Goal: Book appointment/travel/reservation

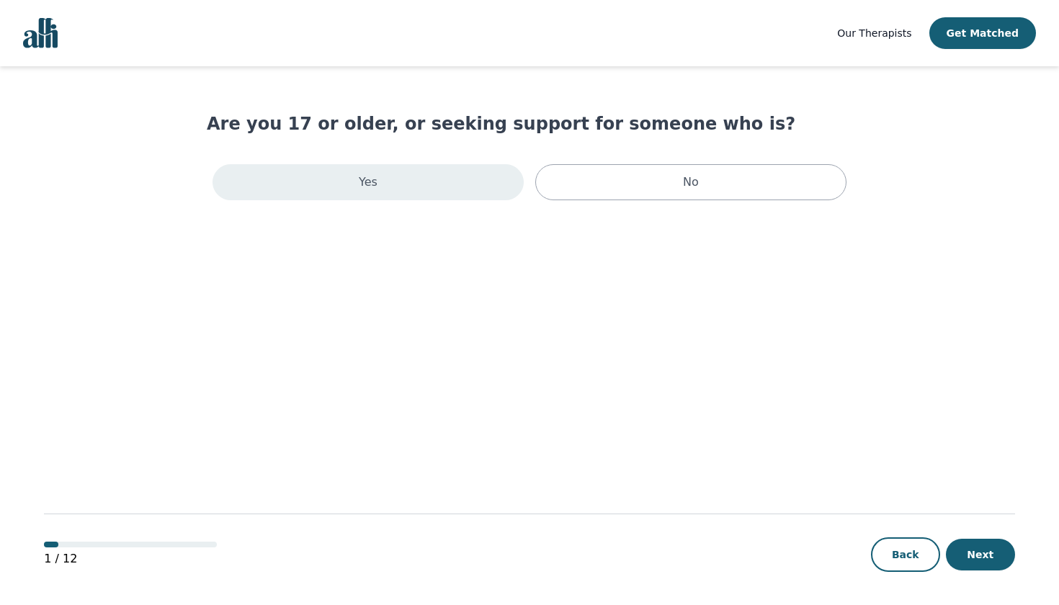
click at [440, 188] on div "Yes" at bounding box center [368, 182] width 311 height 36
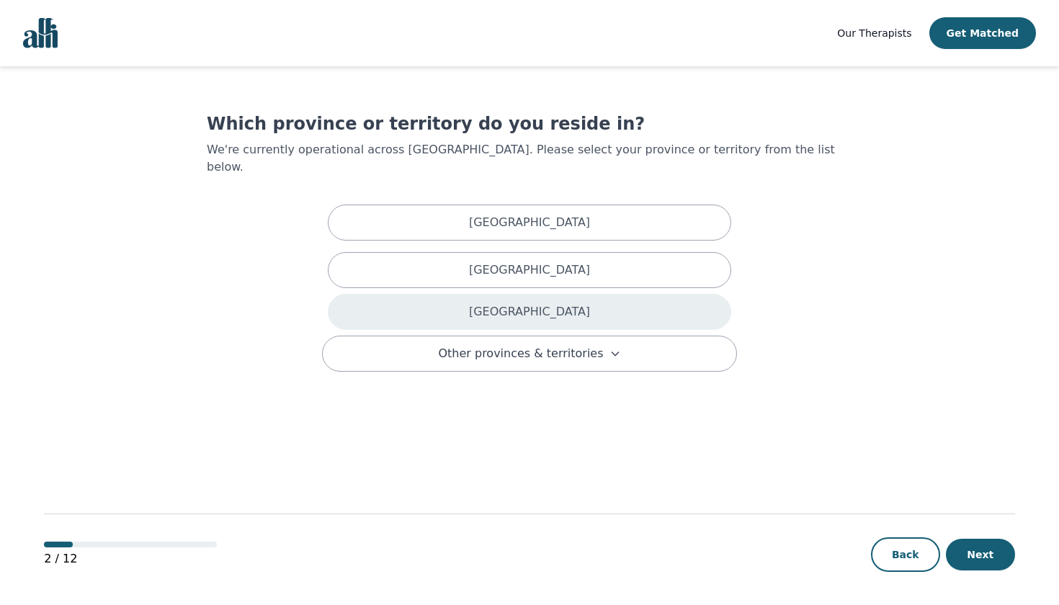
click at [479, 294] on div "[GEOGRAPHIC_DATA]" at bounding box center [530, 312] width 404 height 36
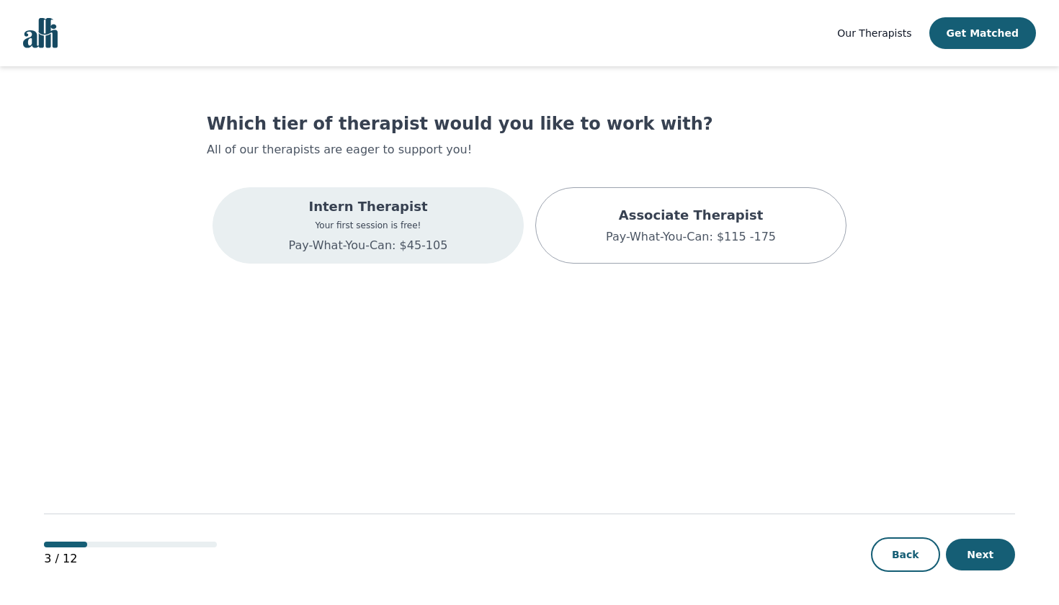
click at [437, 239] on p "Pay-What-You-Can: $45-105" at bounding box center [368, 245] width 159 height 17
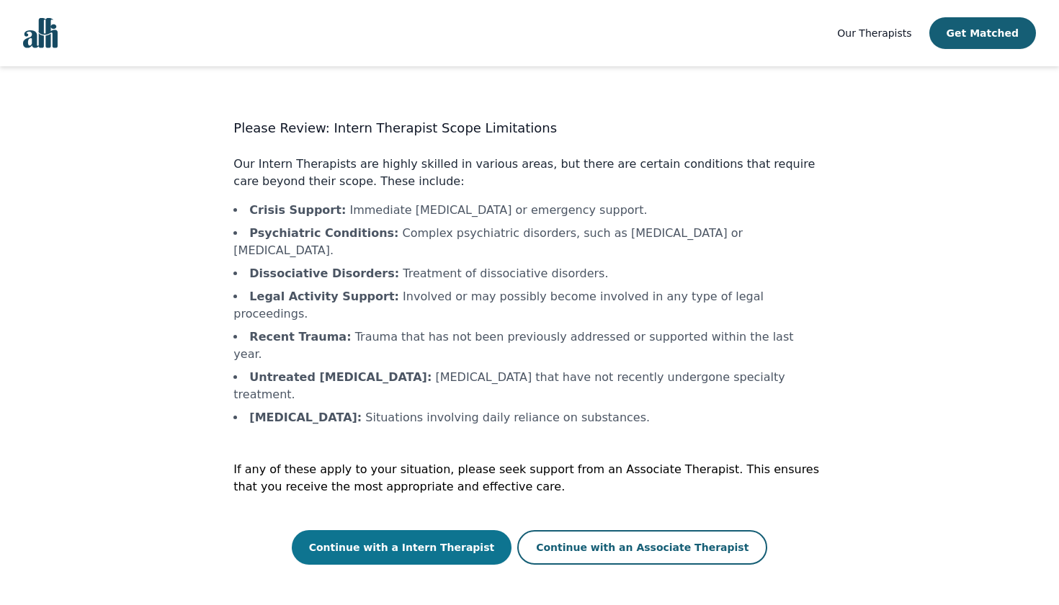
click at [498, 530] on button "Continue with a Intern Therapist" at bounding box center [402, 547] width 221 height 35
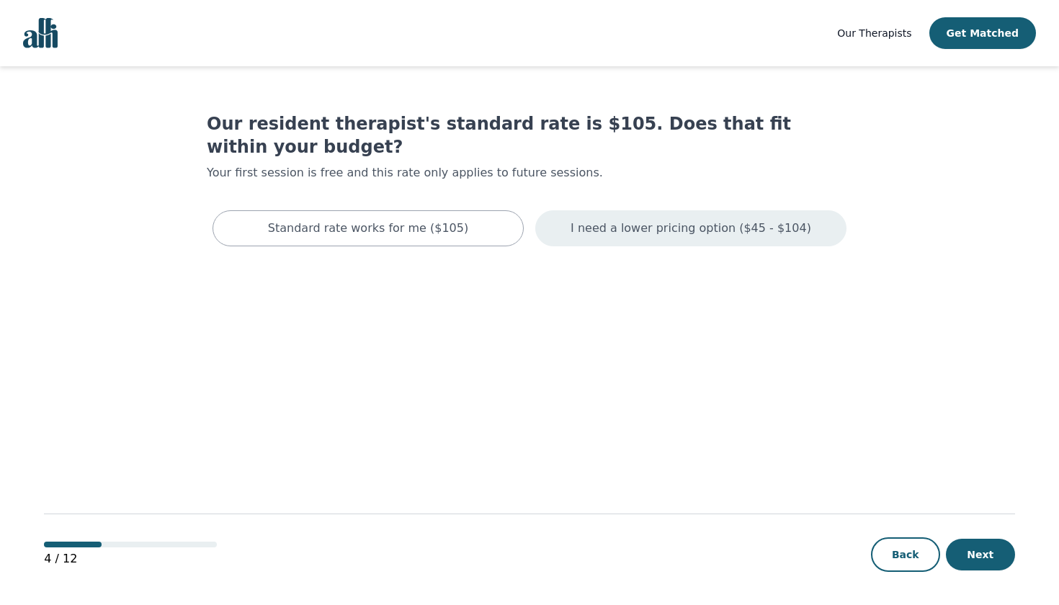
click at [668, 220] on p "I need a lower pricing option ($45 - $104)" at bounding box center [691, 228] width 241 height 17
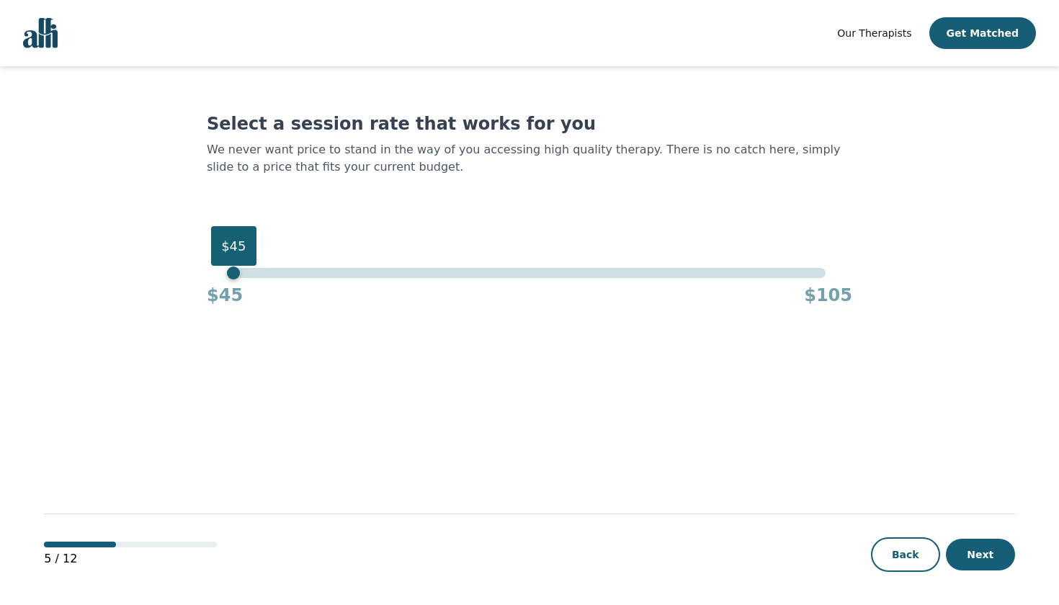
drag, startPoint x: 824, startPoint y: 275, endPoint x: 223, endPoint y: 296, distance: 602.2
click at [223, 296] on div "$45 $45 $105" at bounding box center [530, 287] width 646 height 39
click at [967, 554] on button "Next" at bounding box center [980, 555] width 69 height 32
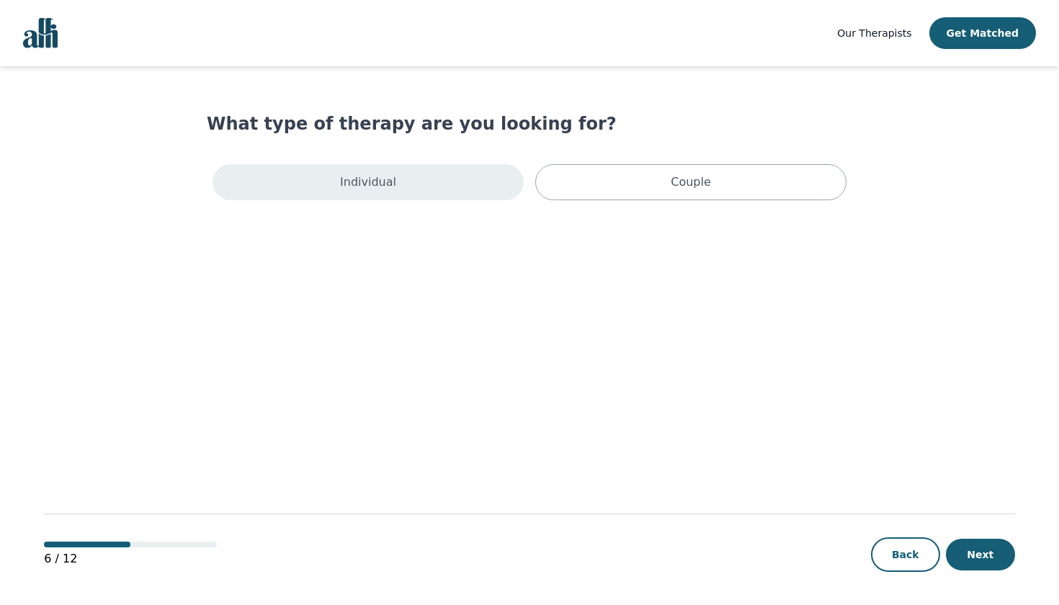
click at [463, 181] on div "Individual" at bounding box center [368, 182] width 311 height 36
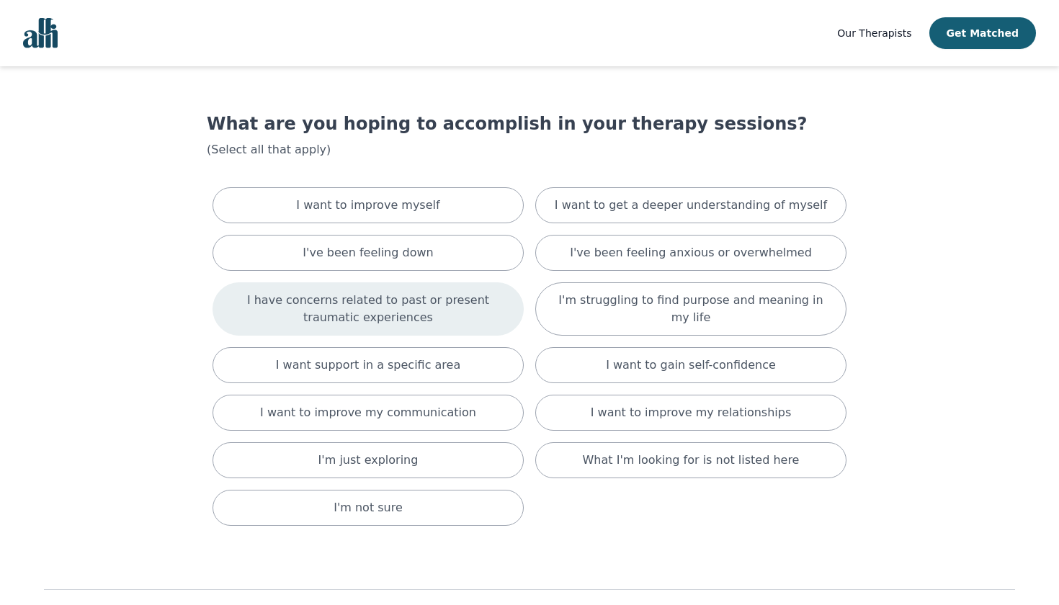
click at [461, 308] on p "I have concerns related to past or present traumatic experiences" at bounding box center [368, 309] width 275 height 35
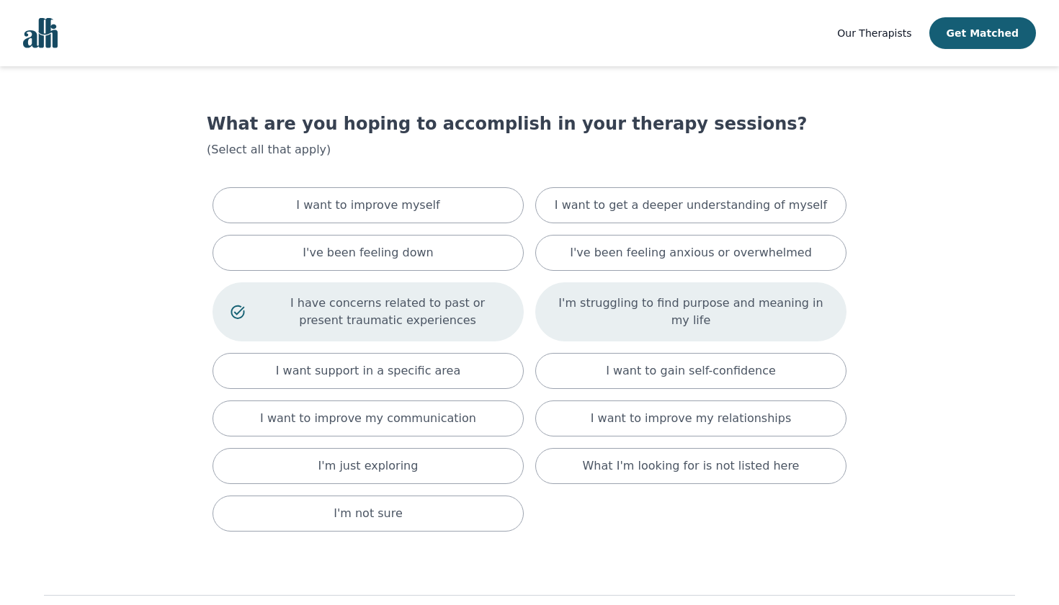
click at [633, 315] on p "I'm struggling to find purpose and meaning in my life" at bounding box center [691, 312] width 275 height 35
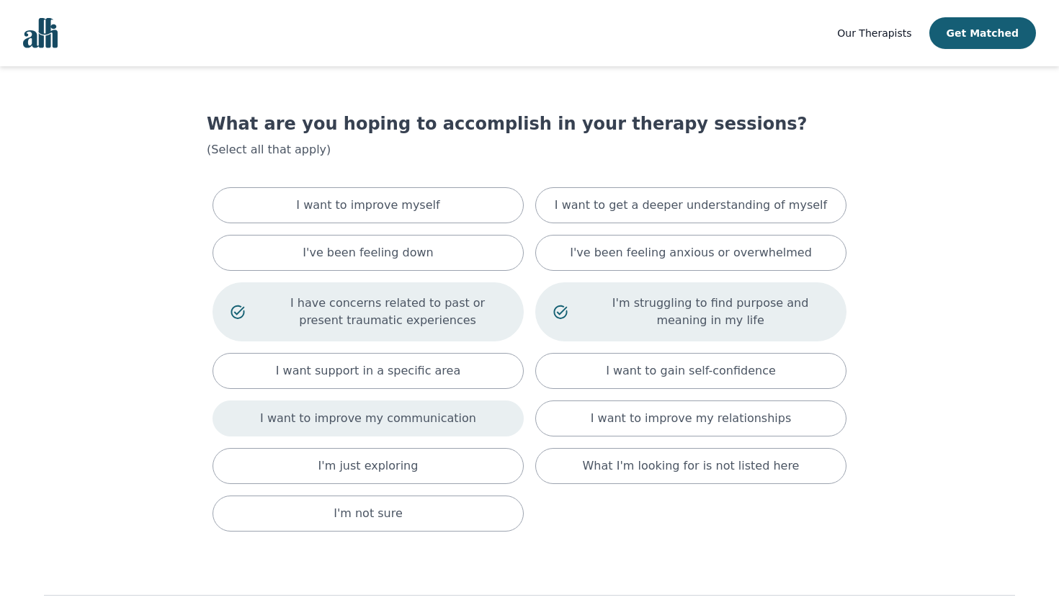
click at [450, 434] on div "I want to improve my communication" at bounding box center [368, 419] width 311 height 36
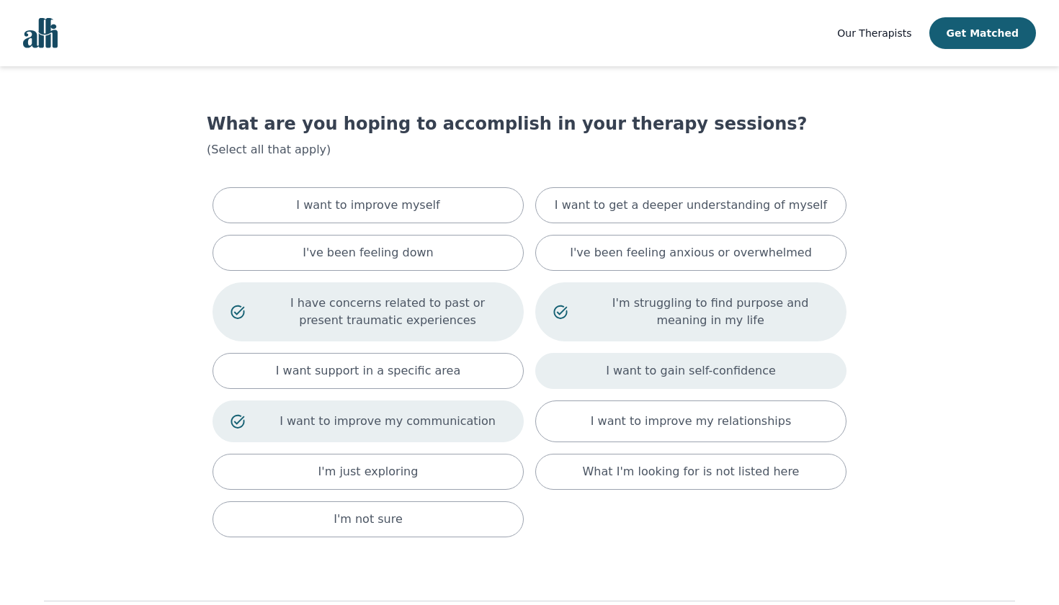
click at [667, 380] on div "I want to gain self-confidence" at bounding box center [690, 371] width 311 height 36
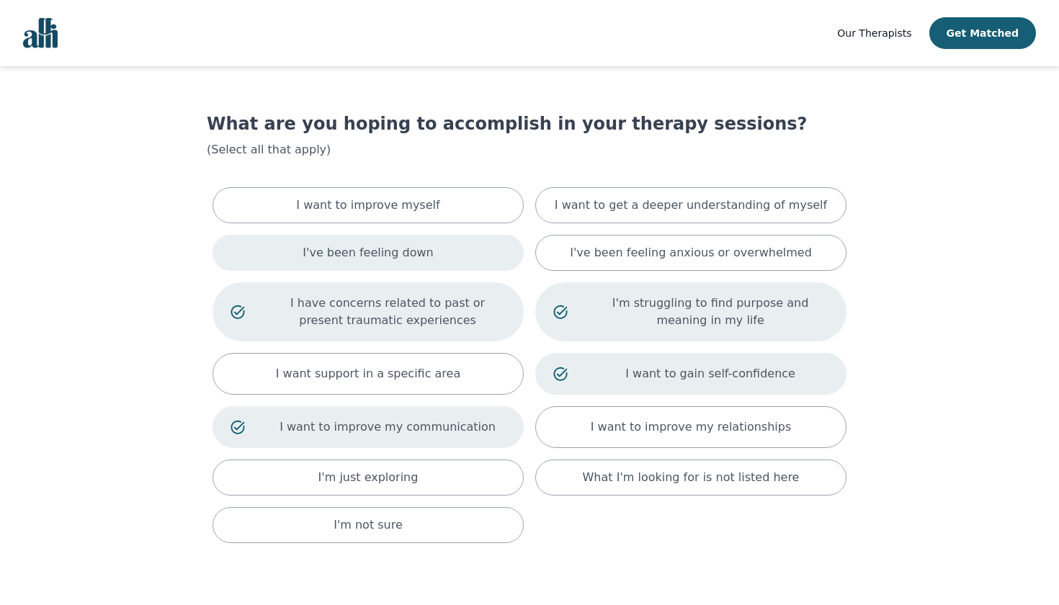
click at [454, 249] on div "I've been feeling down" at bounding box center [368, 253] width 311 height 36
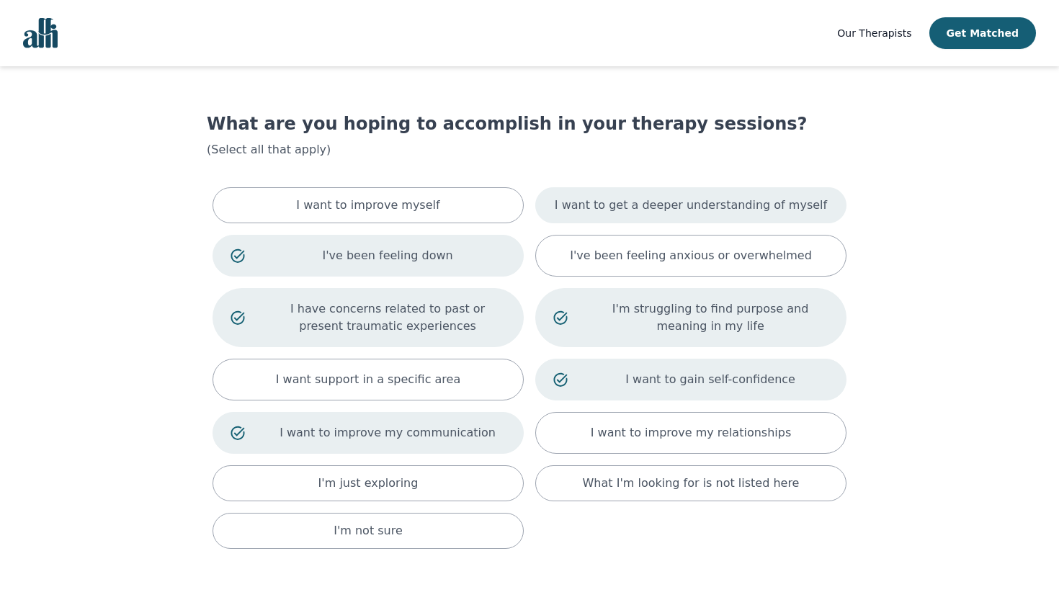
click at [577, 214] on div "I want to get a deeper understanding of myself" at bounding box center [690, 205] width 311 height 36
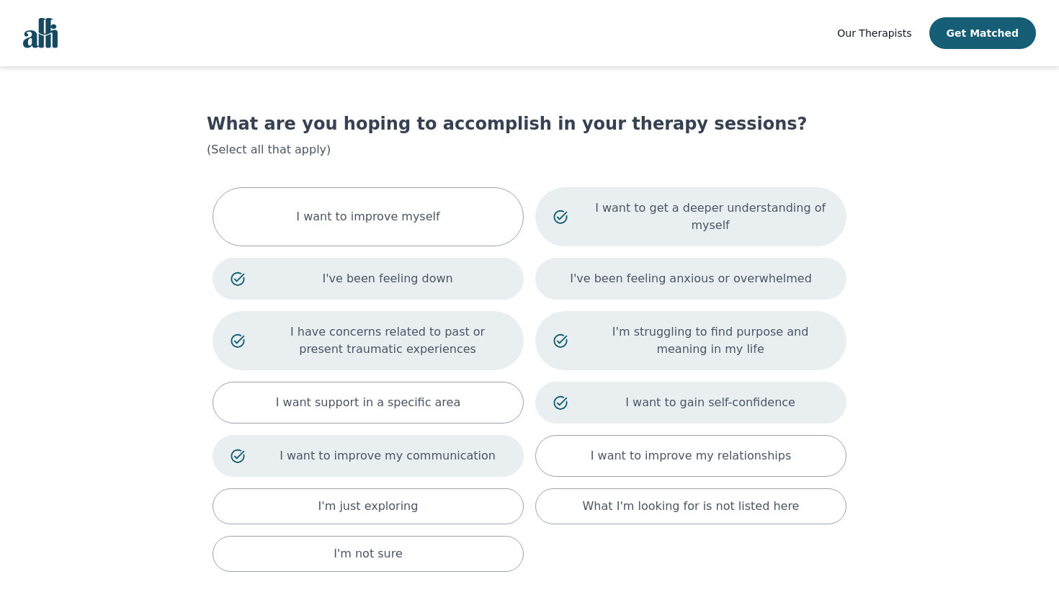
click at [608, 264] on div "I've been feeling anxious or overwhelmed" at bounding box center [690, 279] width 311 height 42
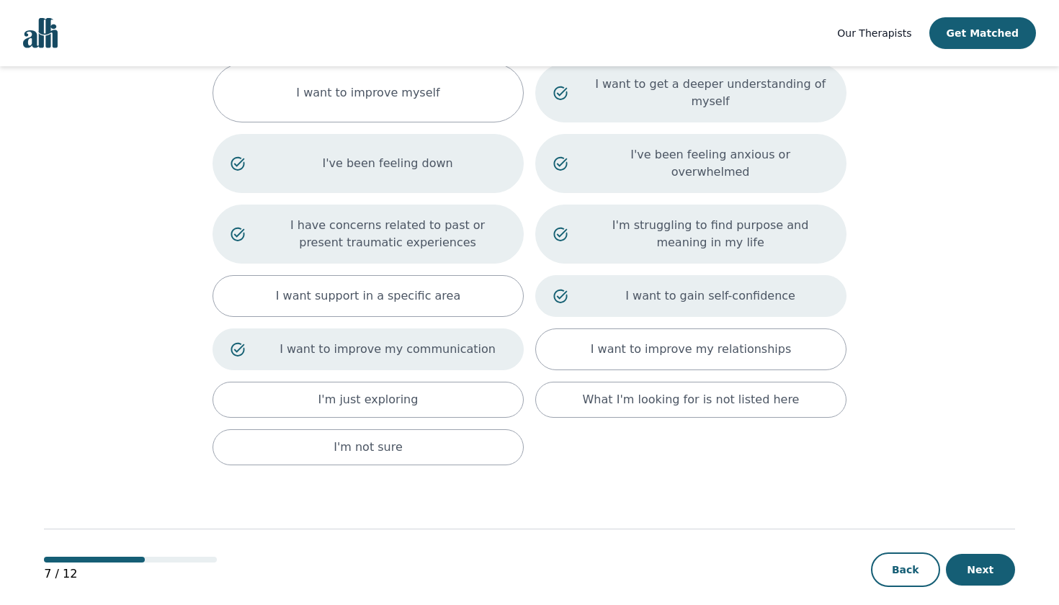
scroll to position [123, 0]
click at [967, 555] on button "Next" at bounding box center [980, 571] width 69 height 32
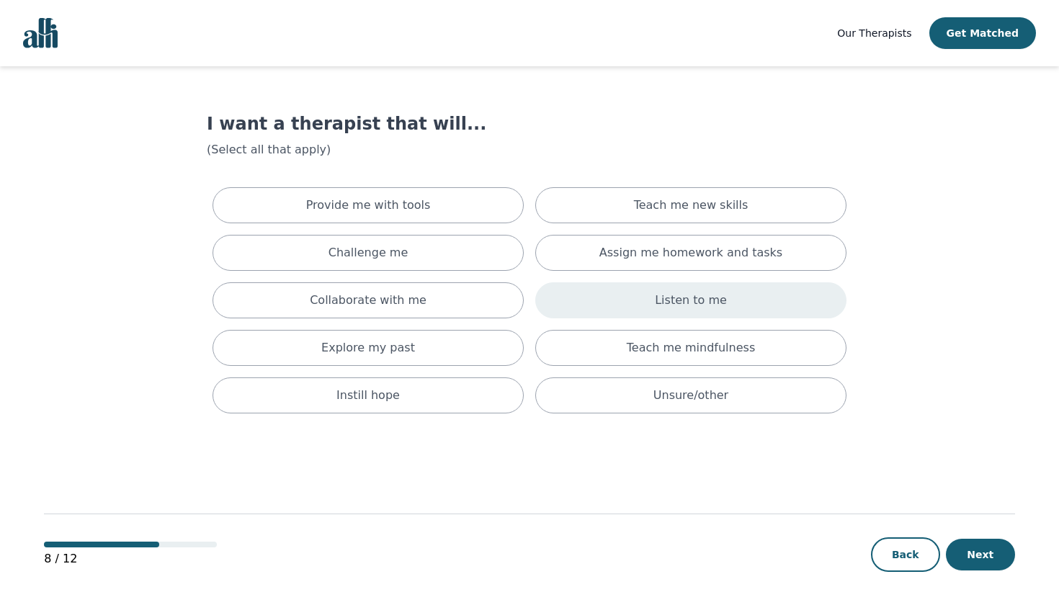
click at [658, 297] on div "Listen to me" at bounding box center [690, 301] width 311 height 36
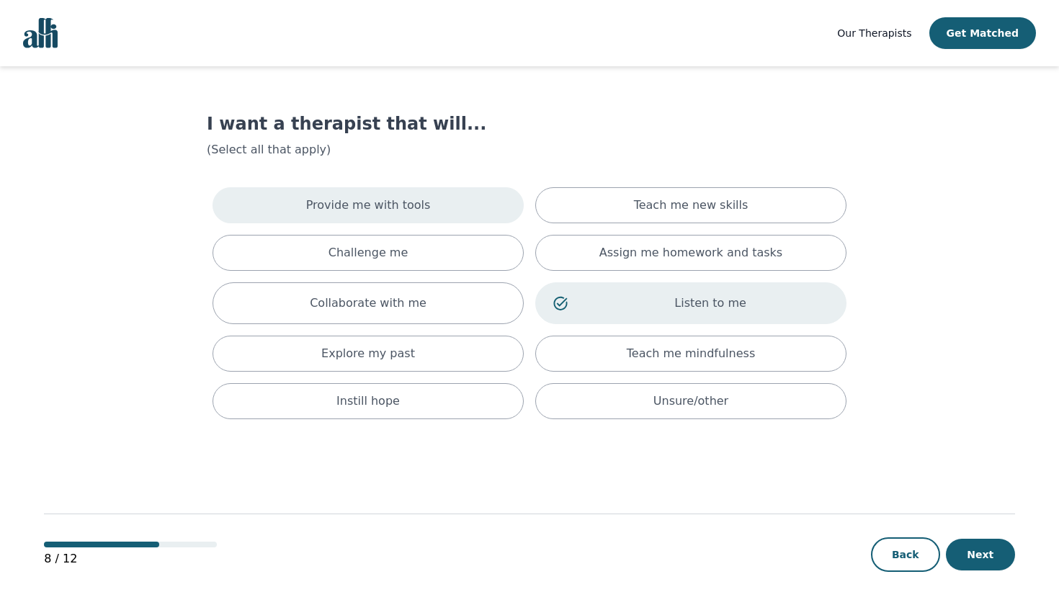
click at [443, 210] on div "Provide me with tools" at bounding box center [368, 205] width 311 height 36
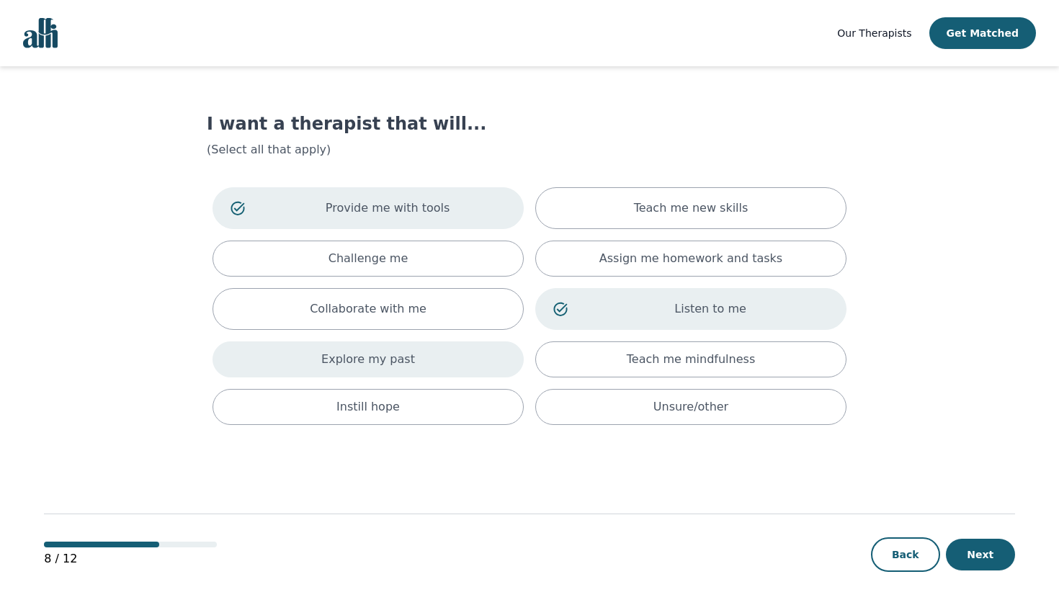
click at [438, 370] on div "Explore my past" at bounding box center [368, 360] width 311 height 36
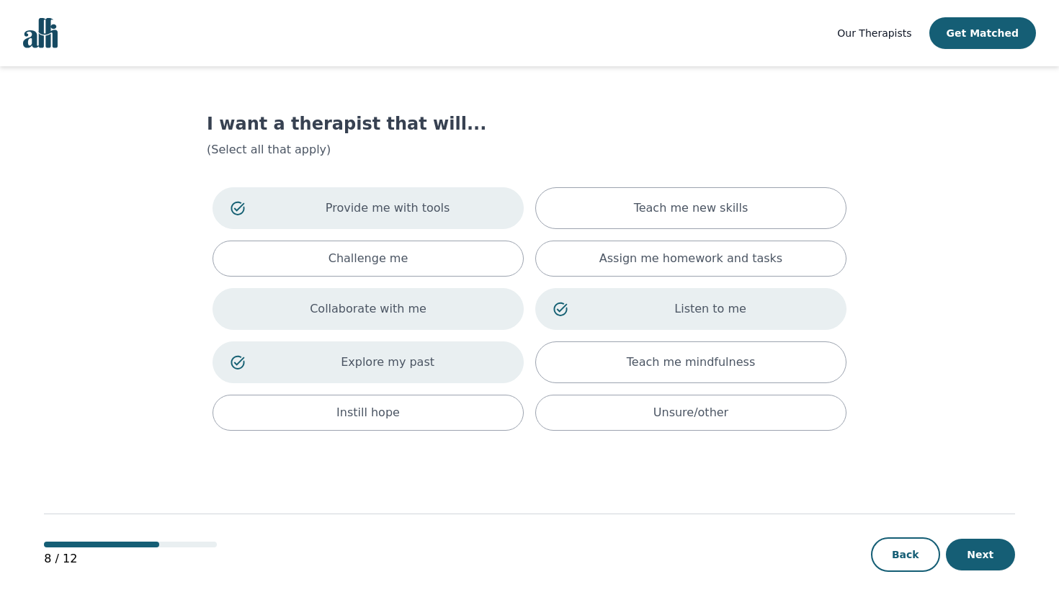
click at [484, 293] on div "Collaborate with me" at bounding box center [368, 309] width 311 height 42
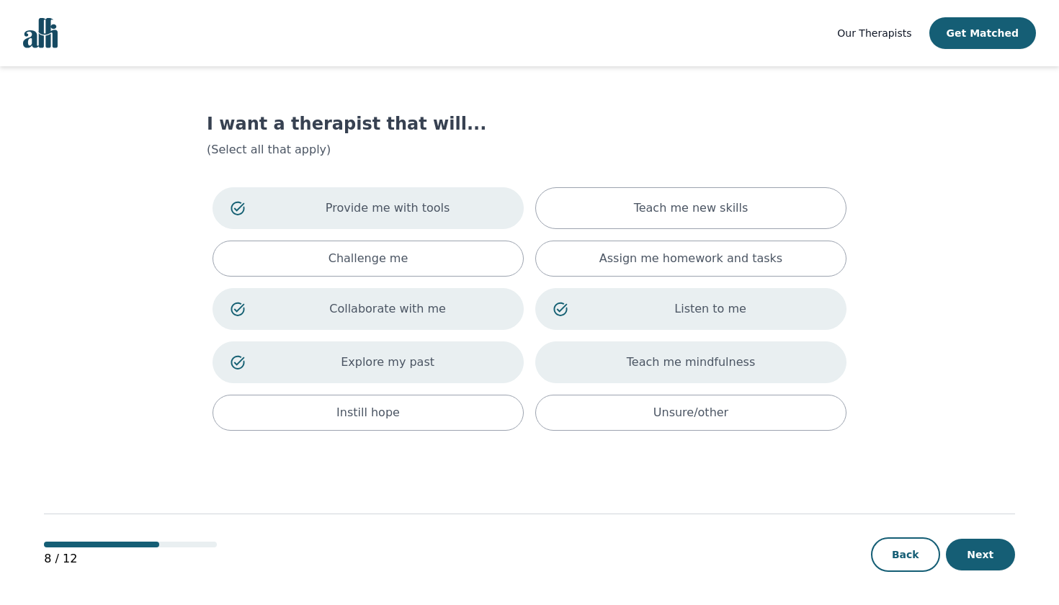
click at [573, 378] on div "Teach me mindfulness" at bounding box center [690, 363] width 311 height 42
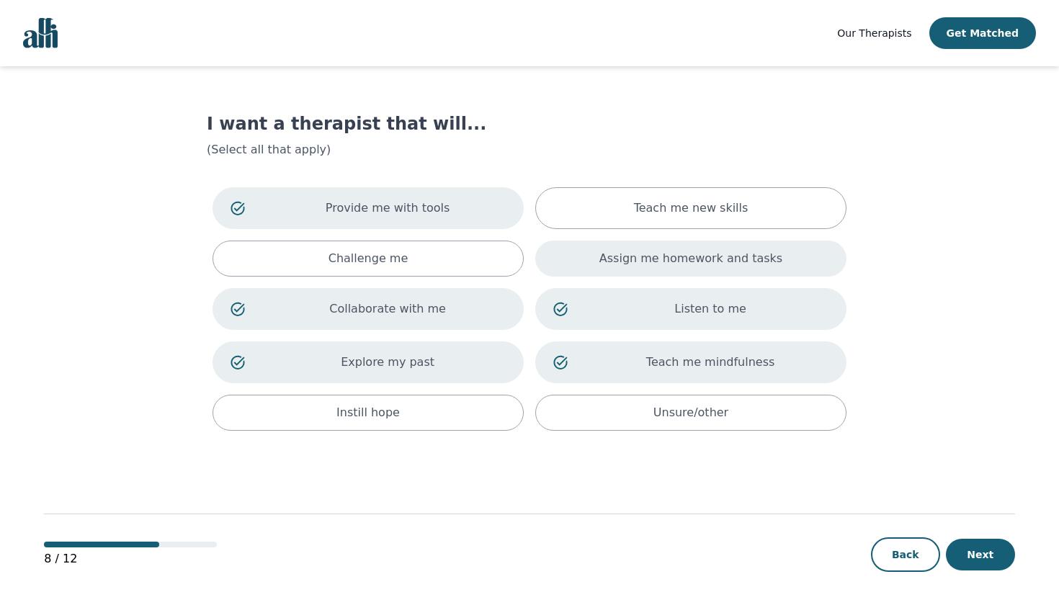
click at [626, 257] on p "Assign me homework and tasks" at bounding box center [691, 258] width 183 height 17
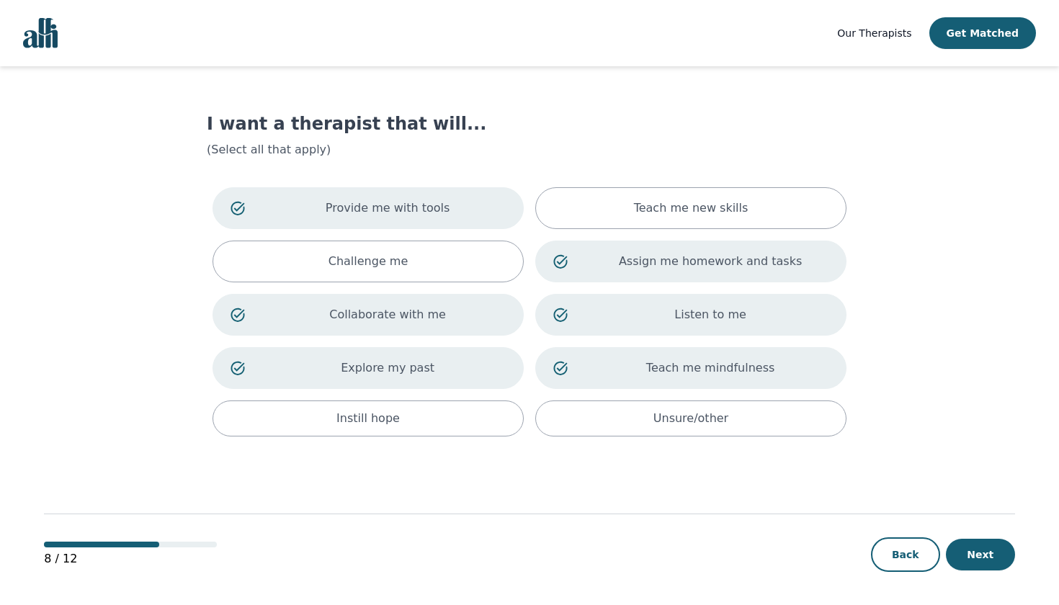
click at [645, 256] on p "Assign me homework and tasks" at bounding box center [710, 261] width 236 height 17
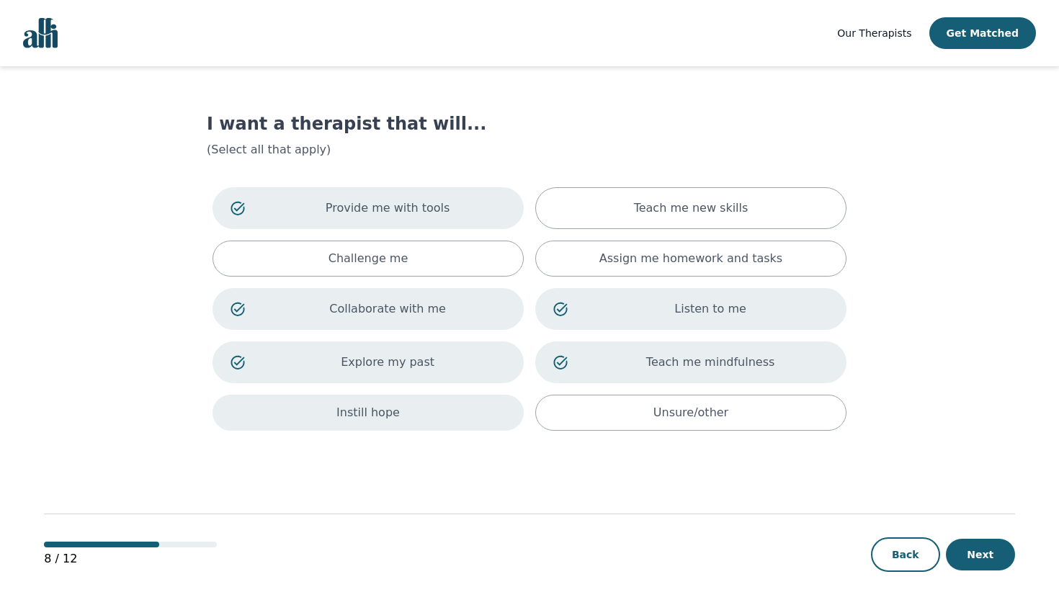
click at [471, 425] on div "Instill hope" at bounding box center [368, 413] width 311 height 36
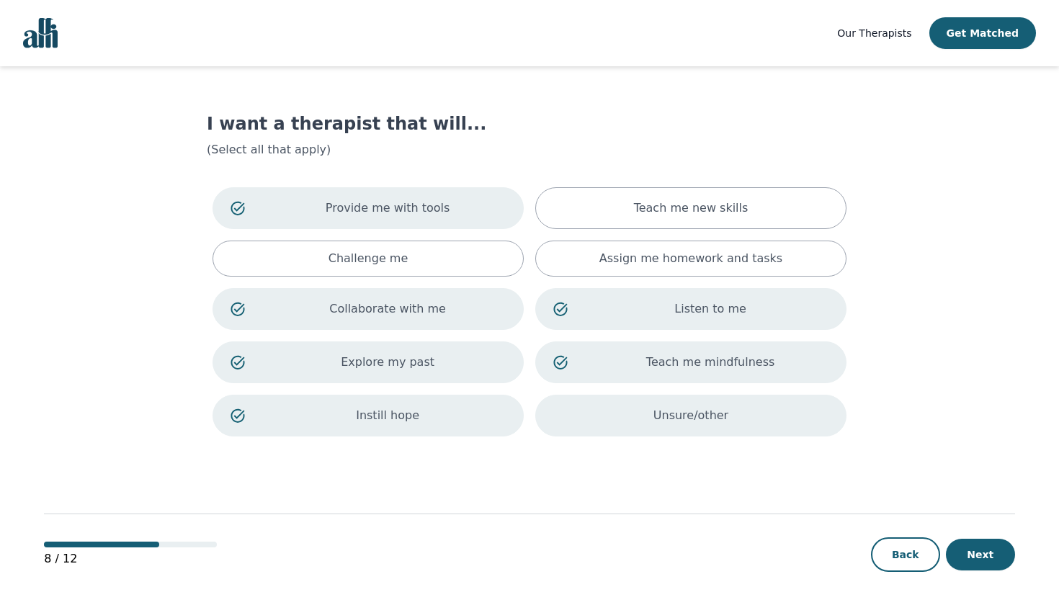
click at [759, 431] on div "Unsure/other" at bounding box center [690, 416] width 311 height 42
click at [970, 556] on button "Next" at bounding box center [980, 555] width 69 height 32
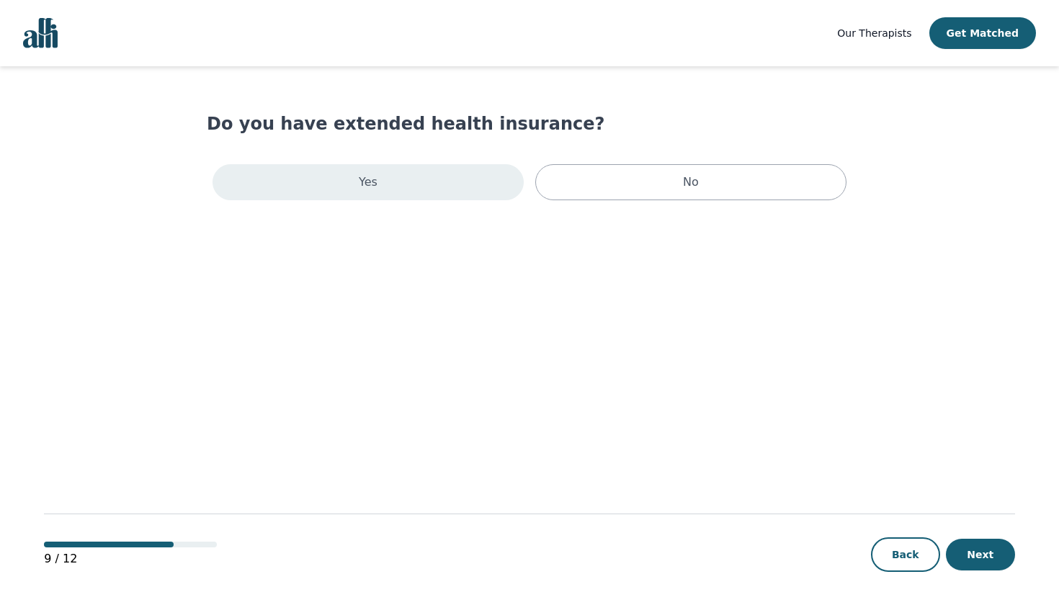
click at [455, 174] on div "Yes" at bounding box center [368, 182] width 311 height 36
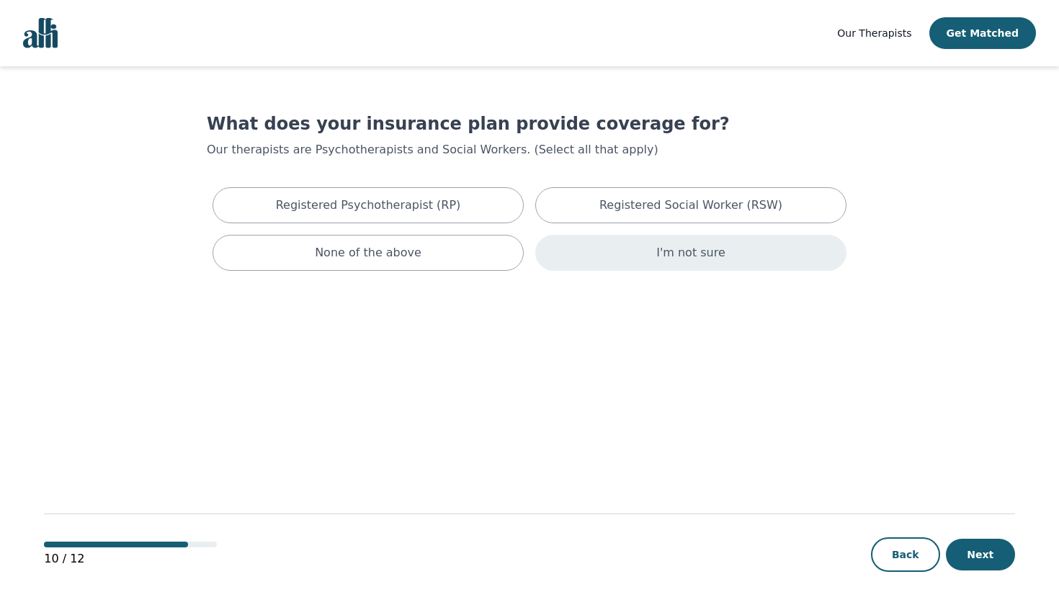
click at [591, 255] on div "I'm not sure" at bounding box center [690, 253] width 311 height 36
click at [992, 554] on button "Next" at bounding box center [980, 555] width 69 height 32
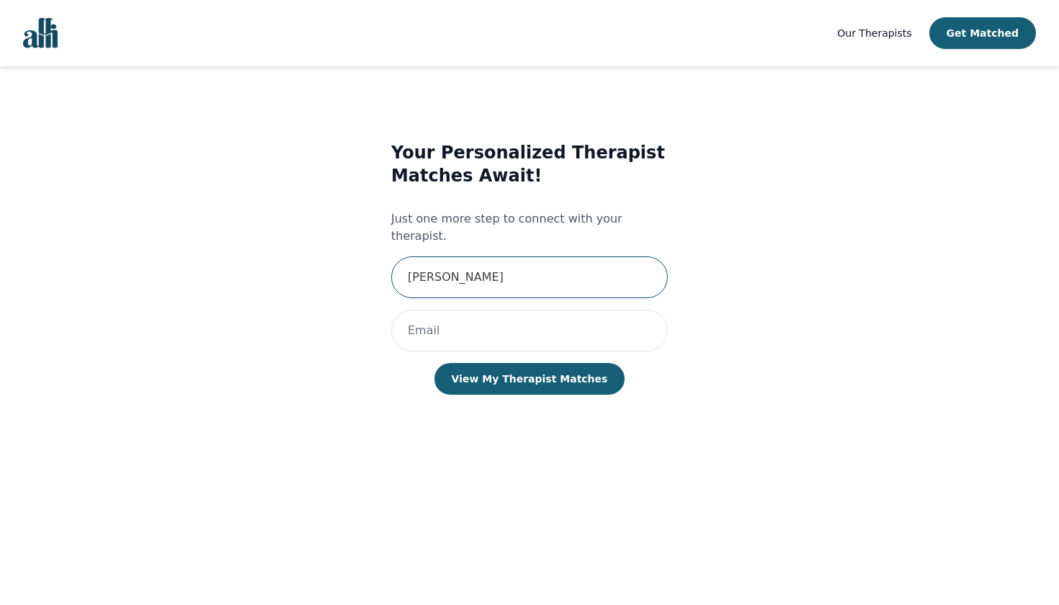
type input "[PERSON_NAME]"
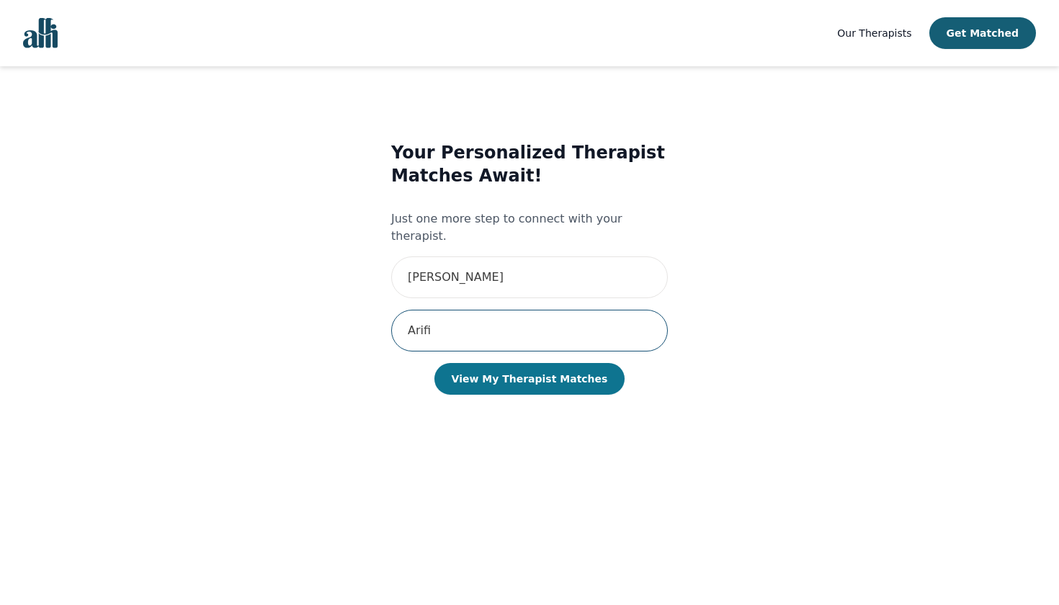
type input "Arifi"
click at [537, 363] on button "View My Therapist Matches" at bounding box center [530, 379] width 191 height 32
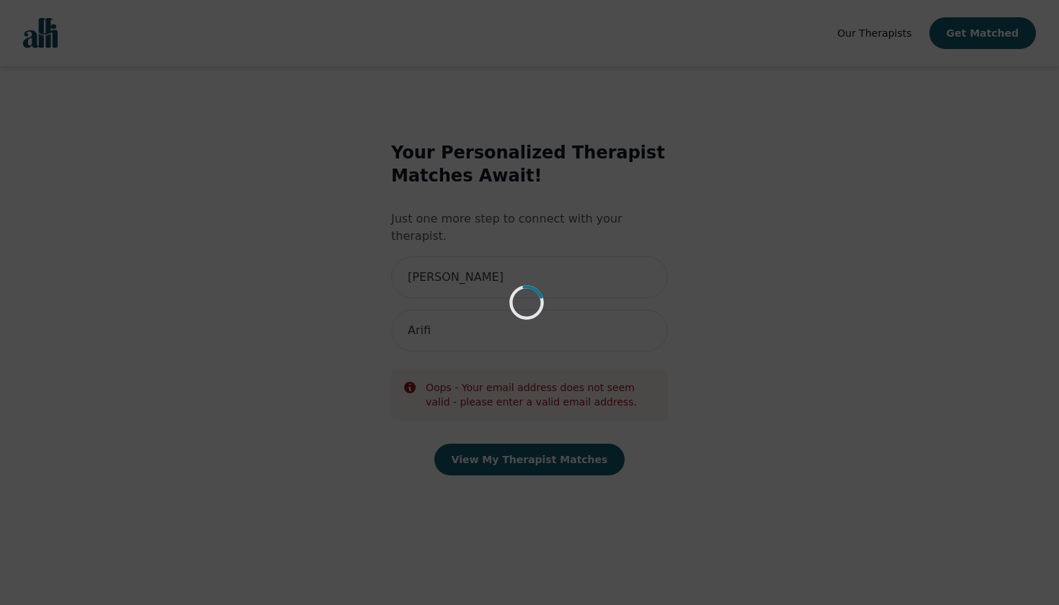
click at [491, 314] on div "Loading..." at bounding box center [529, 302] width 1059 height 605
click at [573, 361] on div "Loading..." at bounding box center [529, 302] width 1059 height 605
click at [298, 146] on div "Loading..." at bounding box center [529, 302] width 1059 height 605
click at [353, 281] on div "Loading..." at bounding box center [529, 302] width 1059 height 605
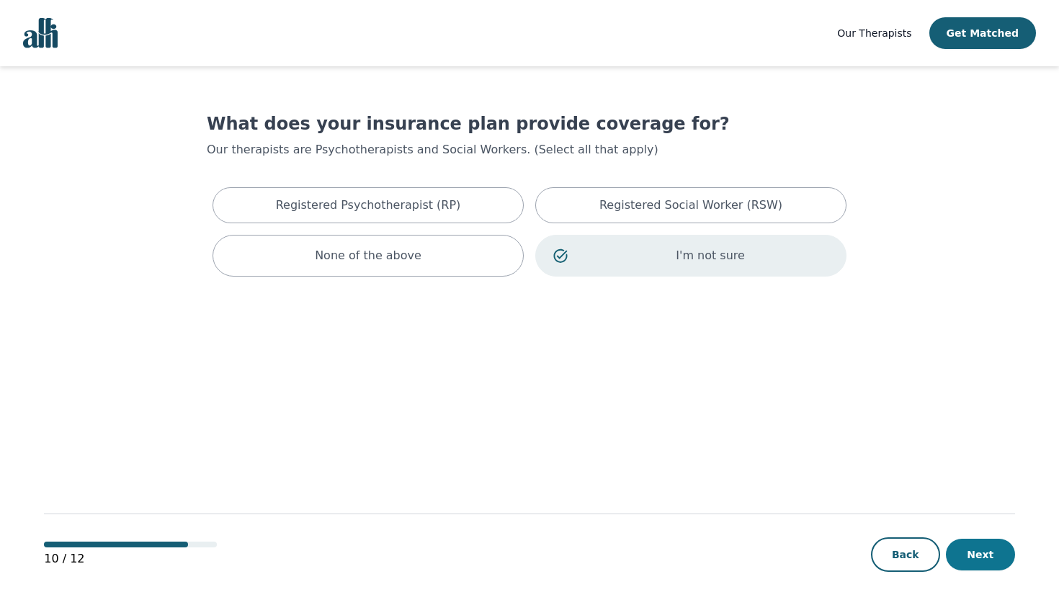
click at [974, 556] on button "Next" at bounding box center [980, 555] width 69 height 32
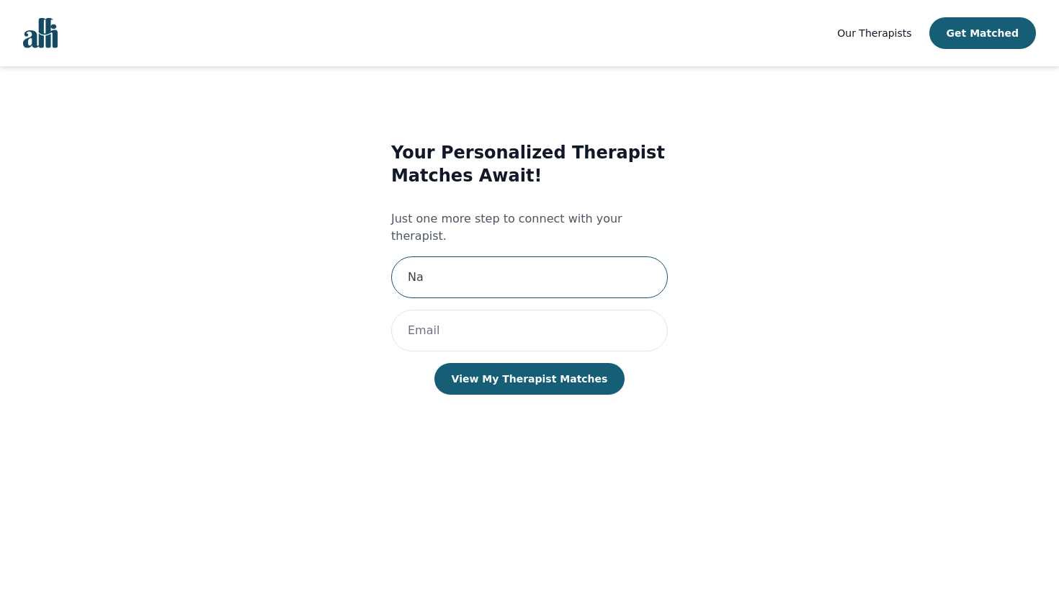
type input "N"
type input "[PERSON_NAME]"
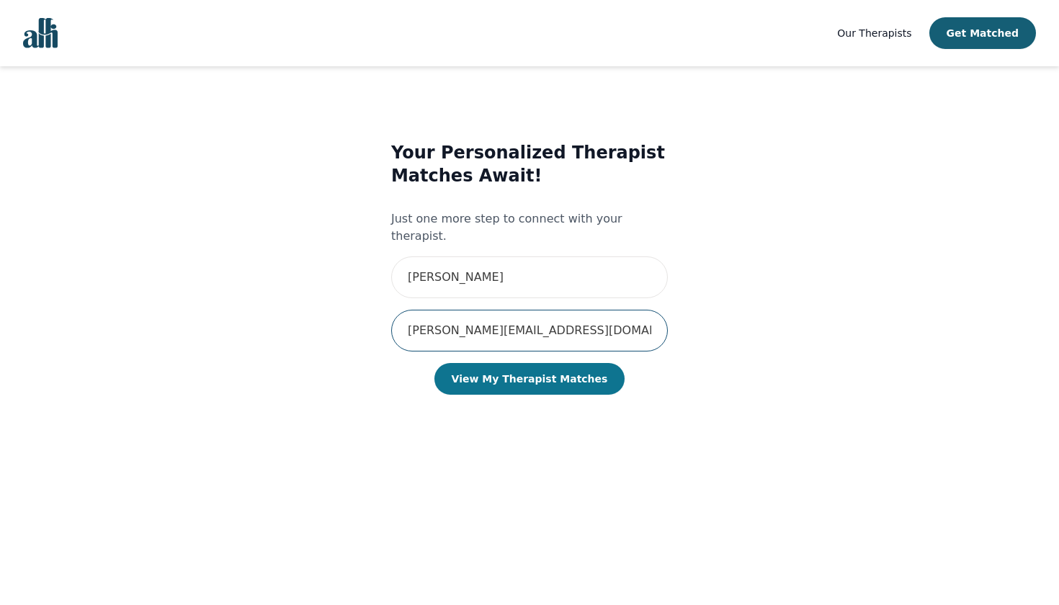
type input "[PERSON_NAME][EMAIL_ADDRESS][DOMAIN_NAME]"
click at [517, 370] on button "View My Therapist Matches" at bounding box center [530, 379] width 191 height 32
